Goal: Communication & Community: Answer question/provide support

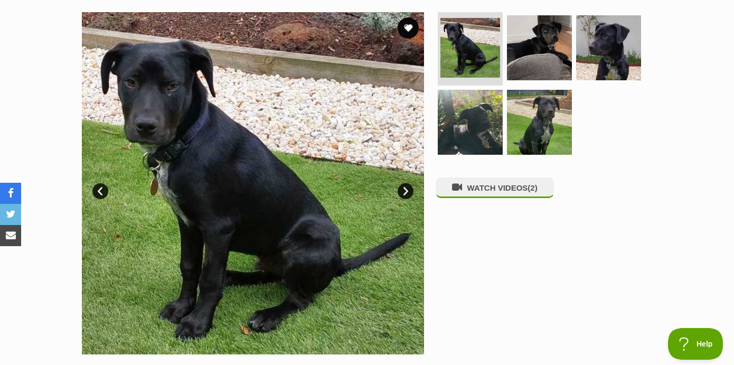
click at [504, 144] on ul at bounding box center [544, 87] width 216 height 150
click at [486, 142] on img at bounding box center [470, 122] width 68 height 68
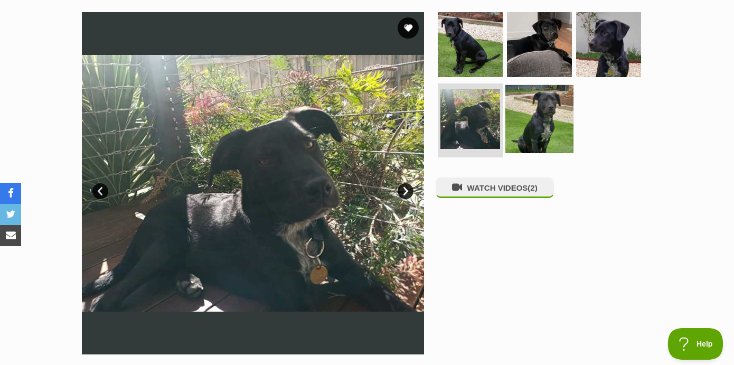
click at [515, 133] on img at bounding box center [539, 119] width 68 height 68
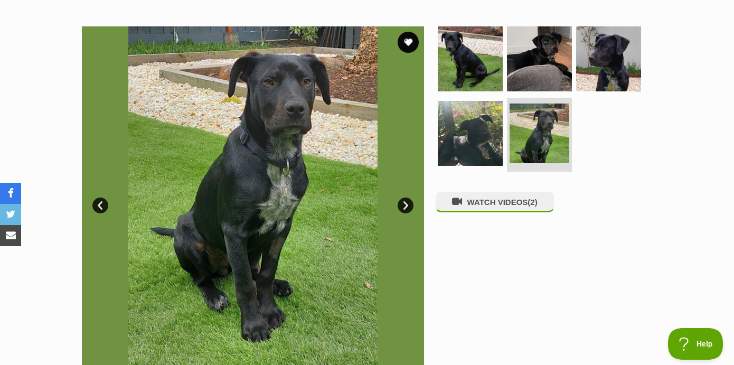
scroll to position [190, 0]
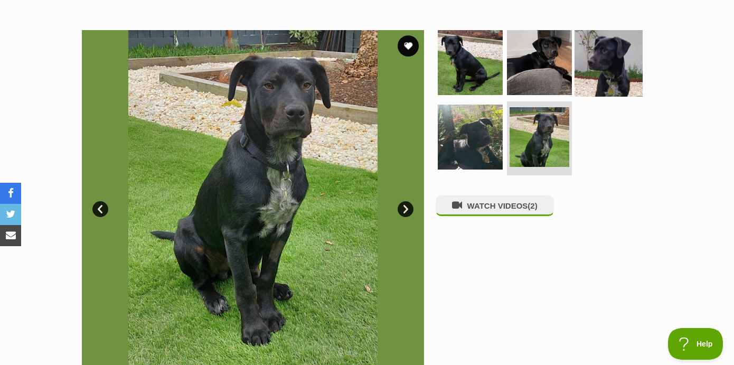
click at [608, 71] on img at bounding box center [608, 62] width 68 height 68
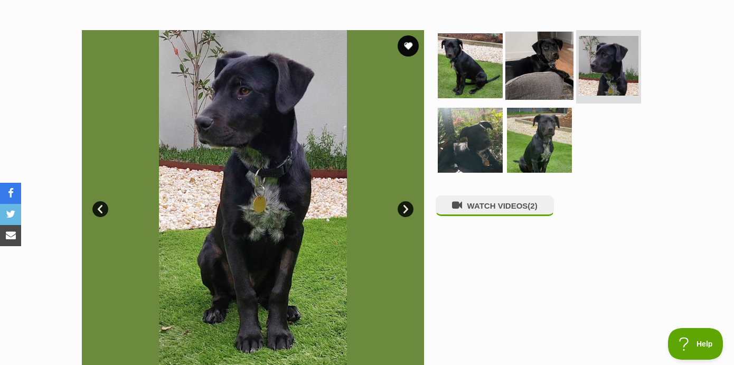
click at [549, 82] on img at bounding box center [539, 65] width 68 height 68
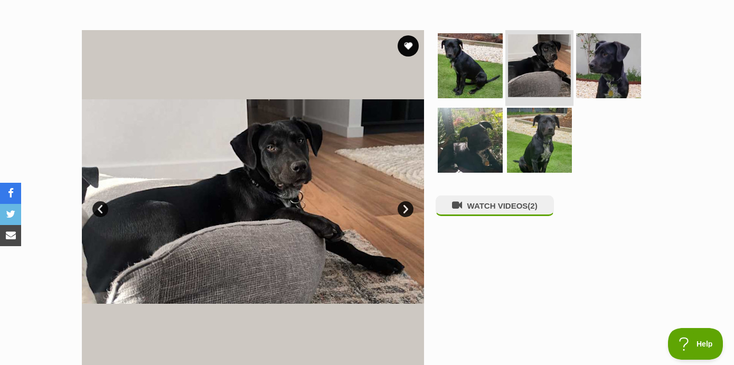
click at [505, 79] on li at bounding box center [539, 67] width 68 height 78
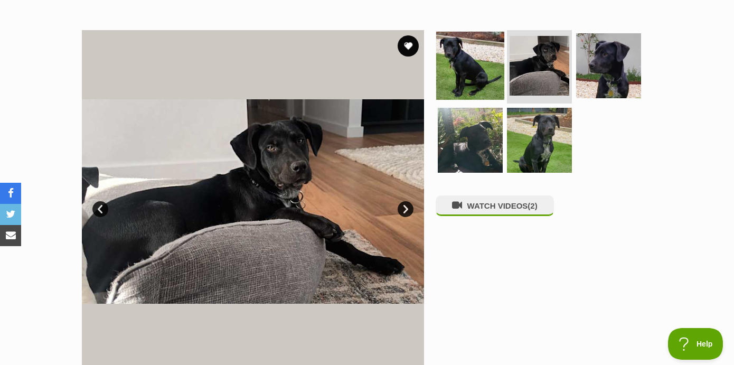
click at [479, 79] on img at bounding box center [470, 65] width 68 height 68
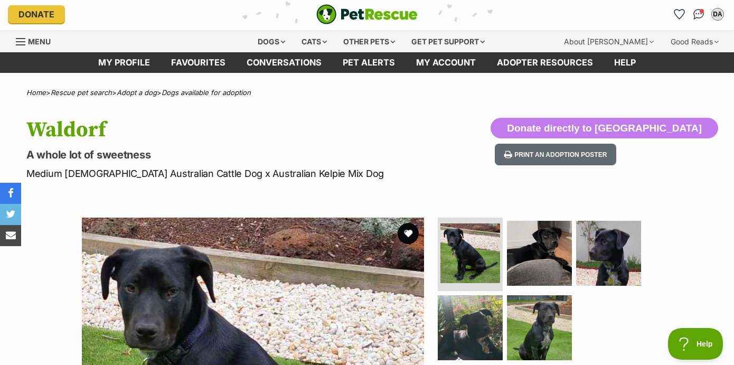
scroll to position [0, 0]
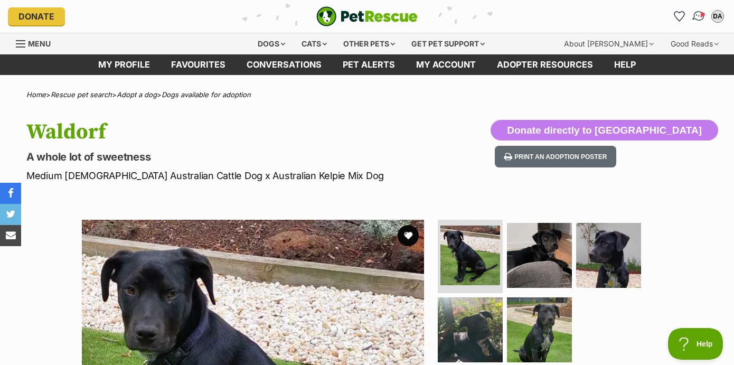
click at [695, 17] on img "Conversations" at bounding box center [699, 17] width 14 height 14
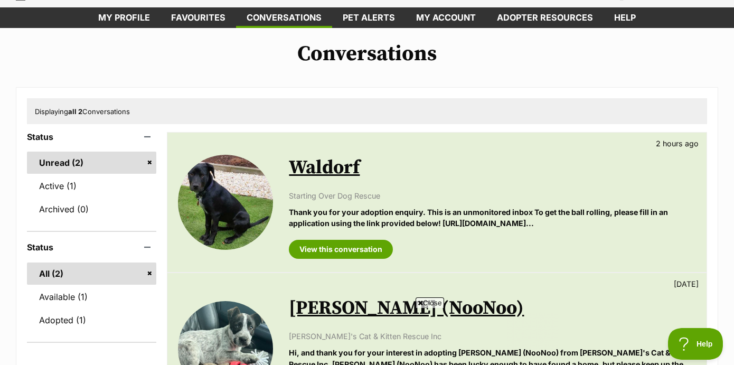
scroll to position [44, 0]
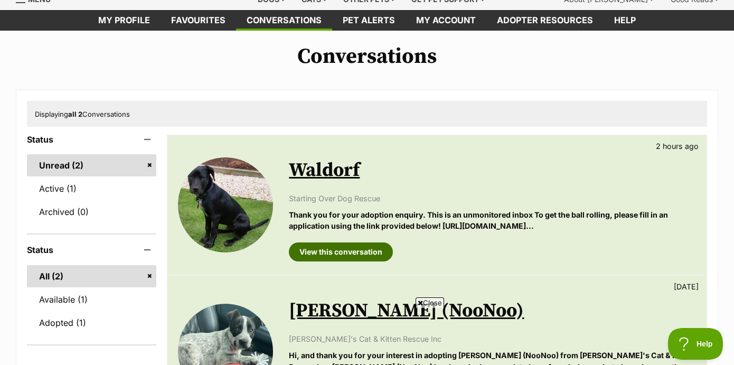
click at [409, 218] on p "Thank you for your adoption enquiry. This is an unmonitored inbox To get the ba…" at bounding box center [492, 220] width 407 height 23
click at [339, 260] on link "View this conversation" at bounding box center [341, 251] width 104 height 19
click at [330, 252] on link "View this conversation" at bounding box center [341, 251] width 104 height 19
click at [315, 250] on link "View this conversation" at bounding box center [341, 251] width 104 height 19
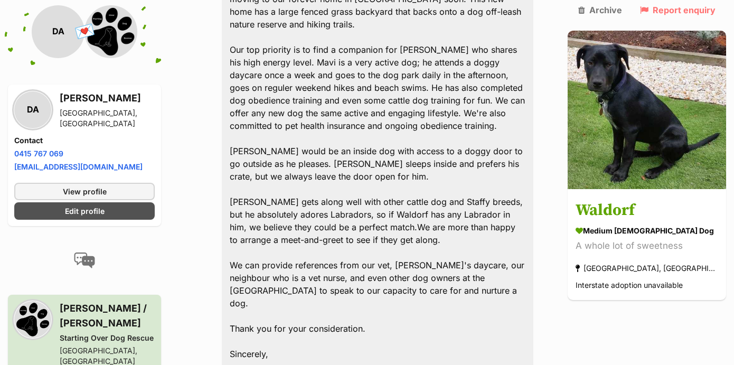
scroll to position [202, 0]
